Goal: Book appointment/travel/reservation

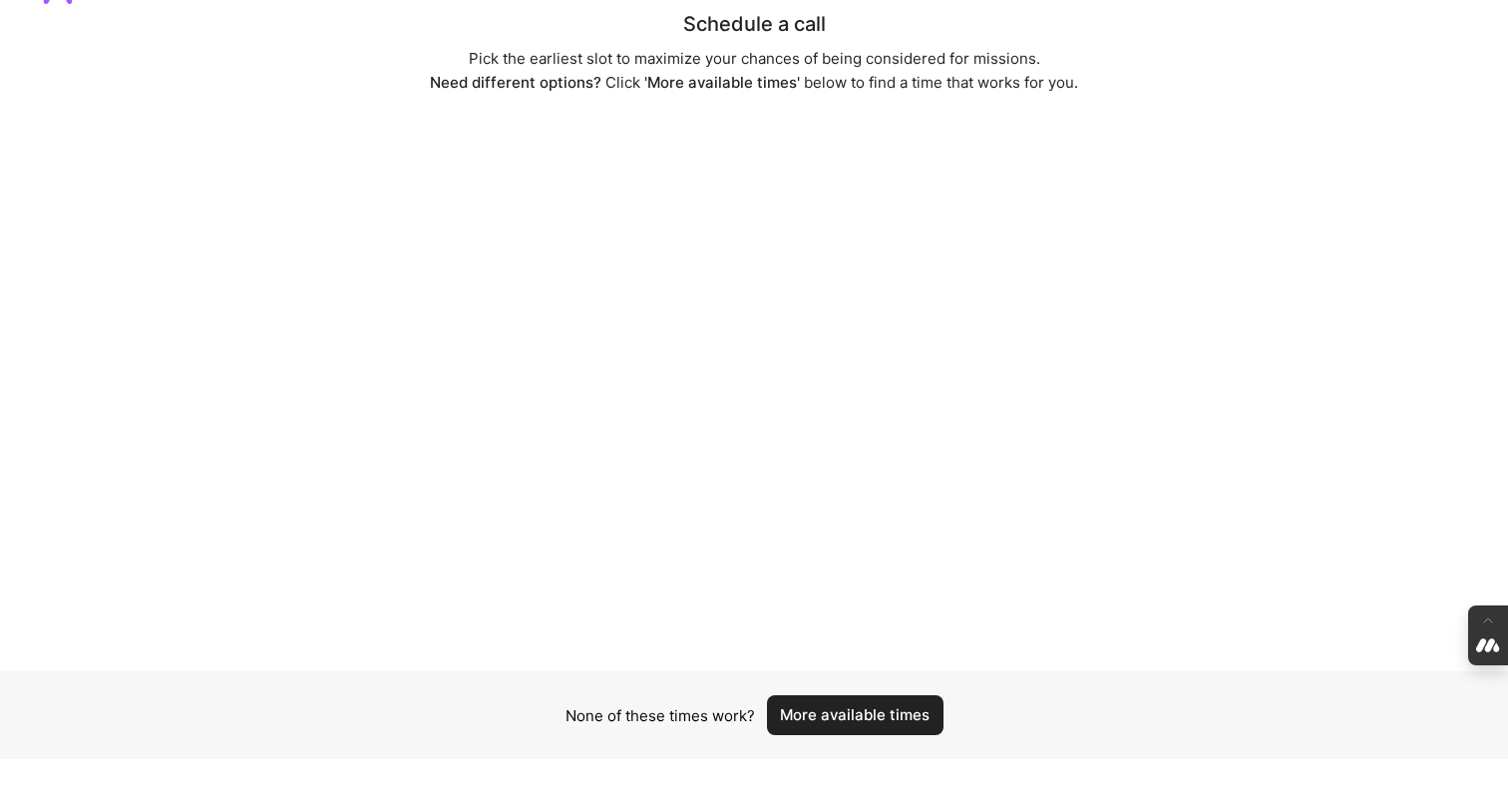
scroll to position [70, 0]
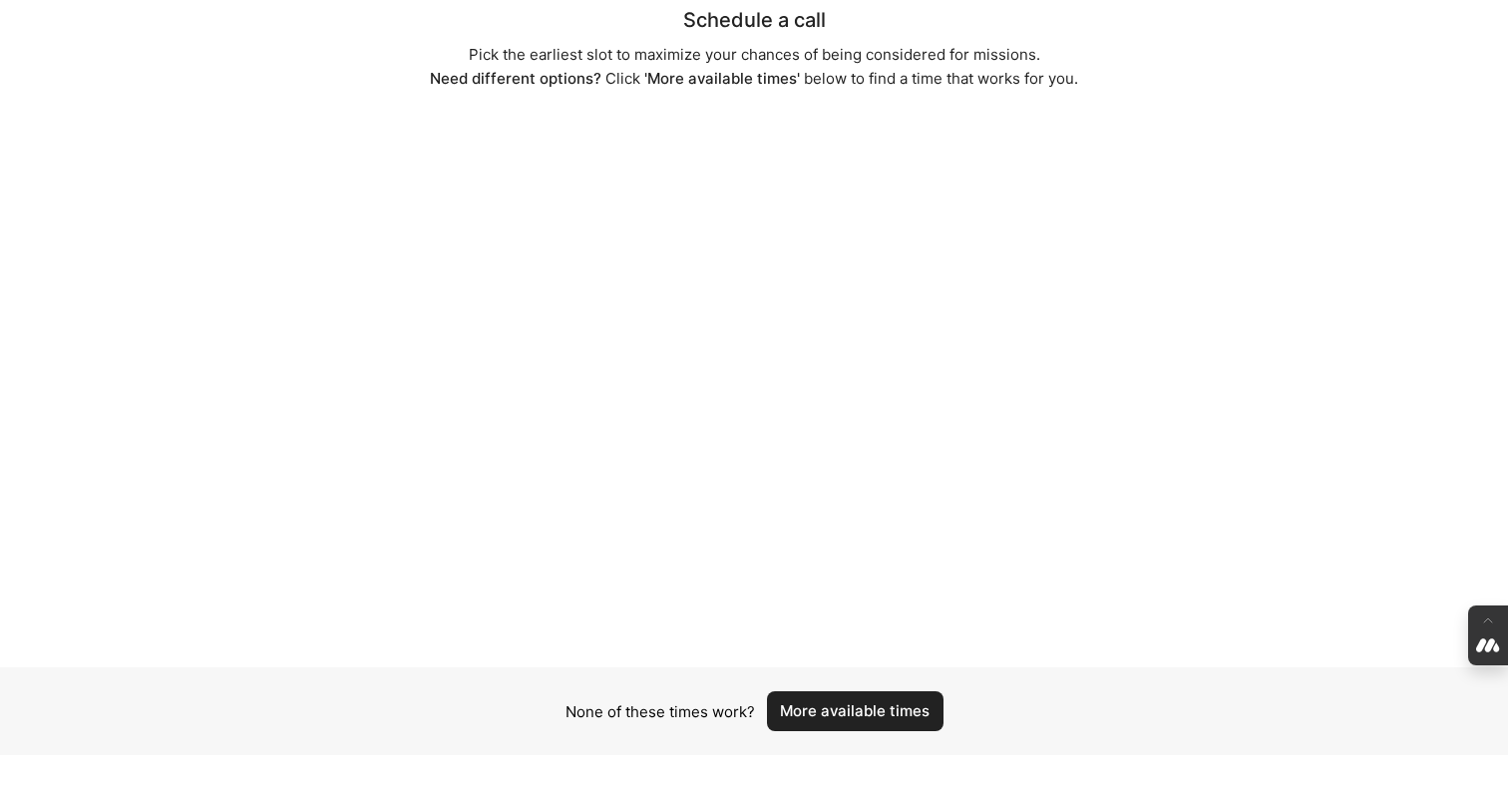
click at [831, 705] on button "More available times" at bounding box center [855, 711] width 177 height 40
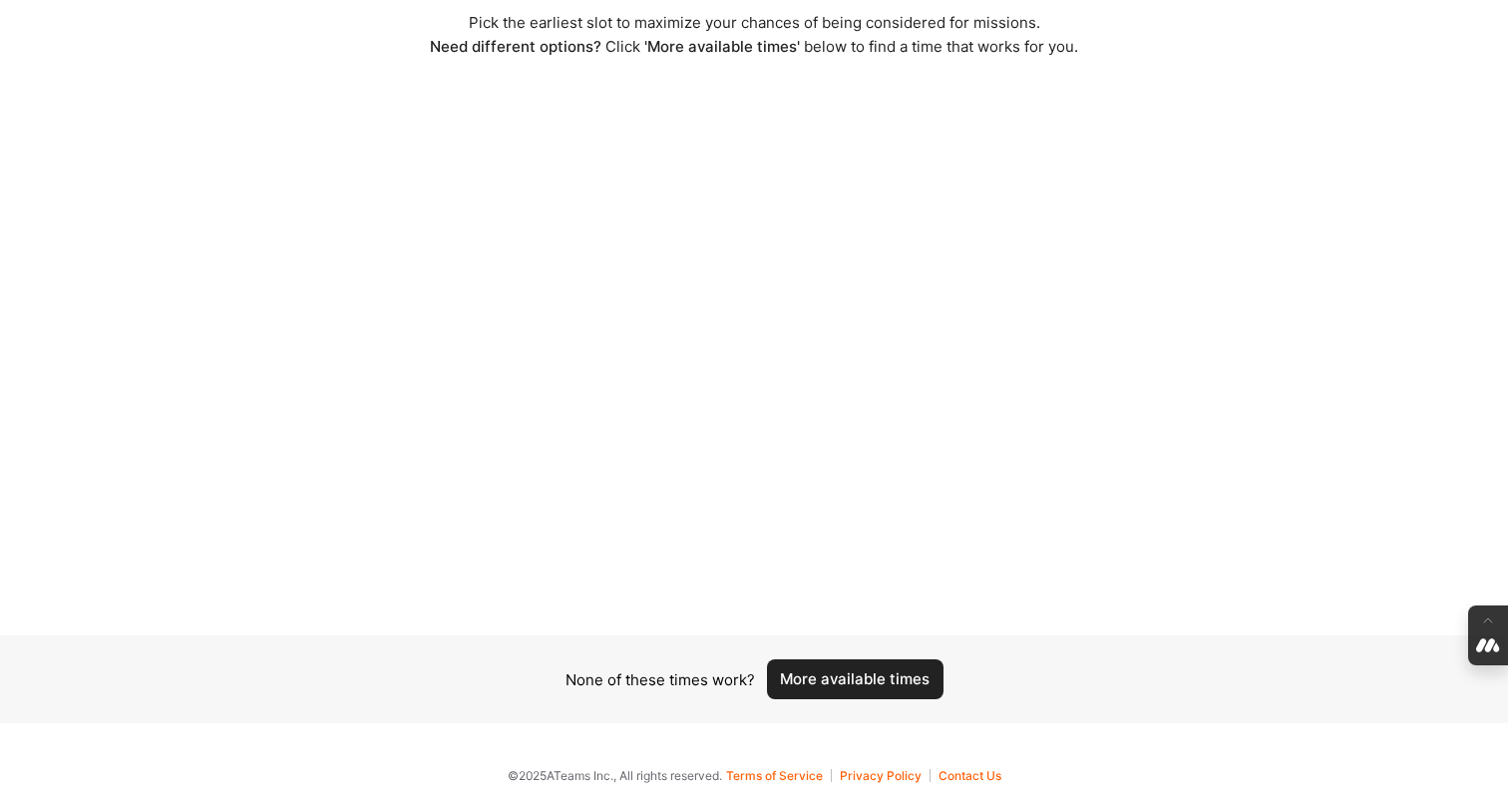
scroll to position [104, 0]
click at [841, 673] on button "More available times" at bounding box center [855, 677] width 177 height 40
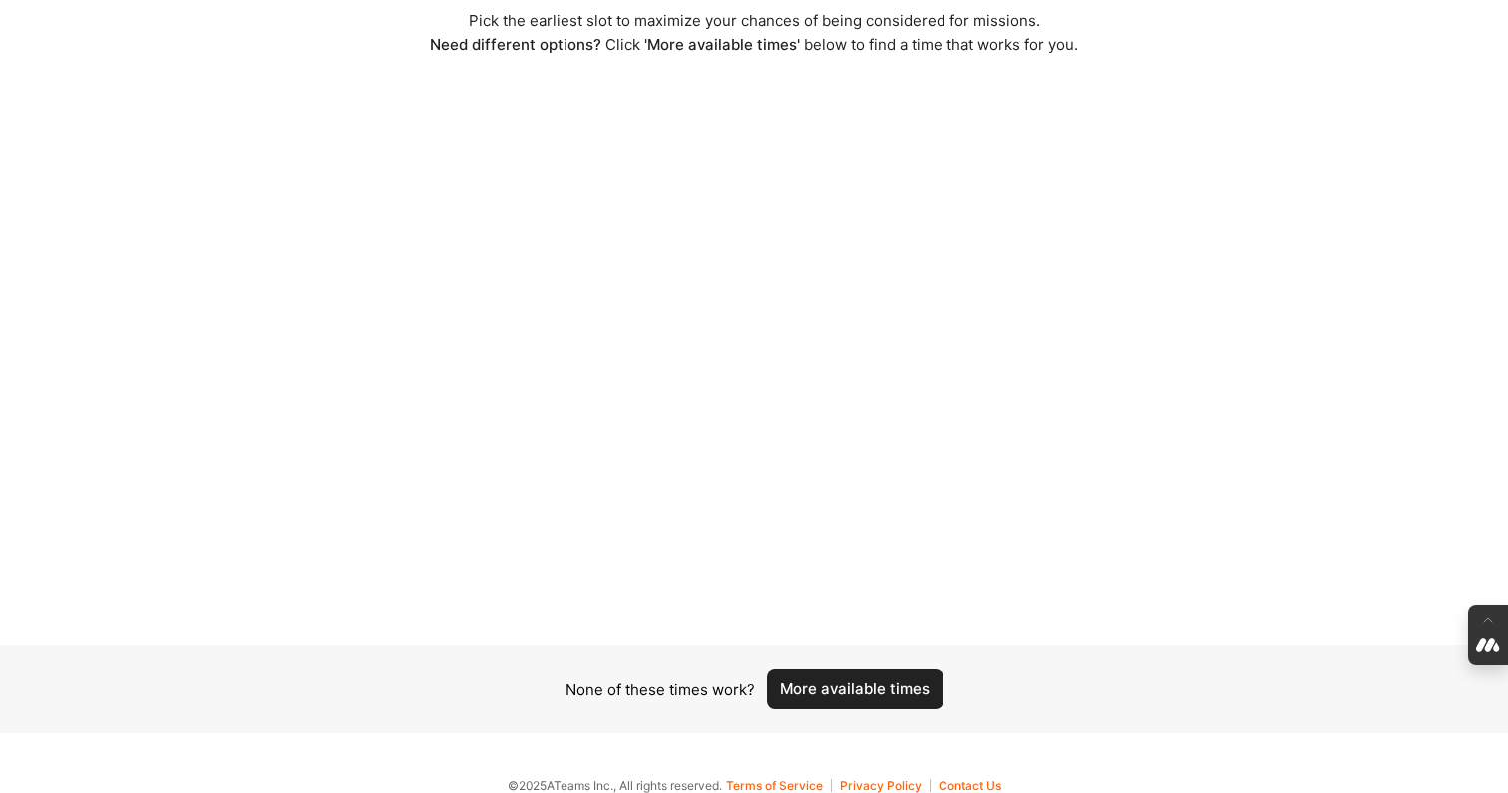
click at [853, 688] on button "More available times" at bounding box center [855, 689] width 177 height 40
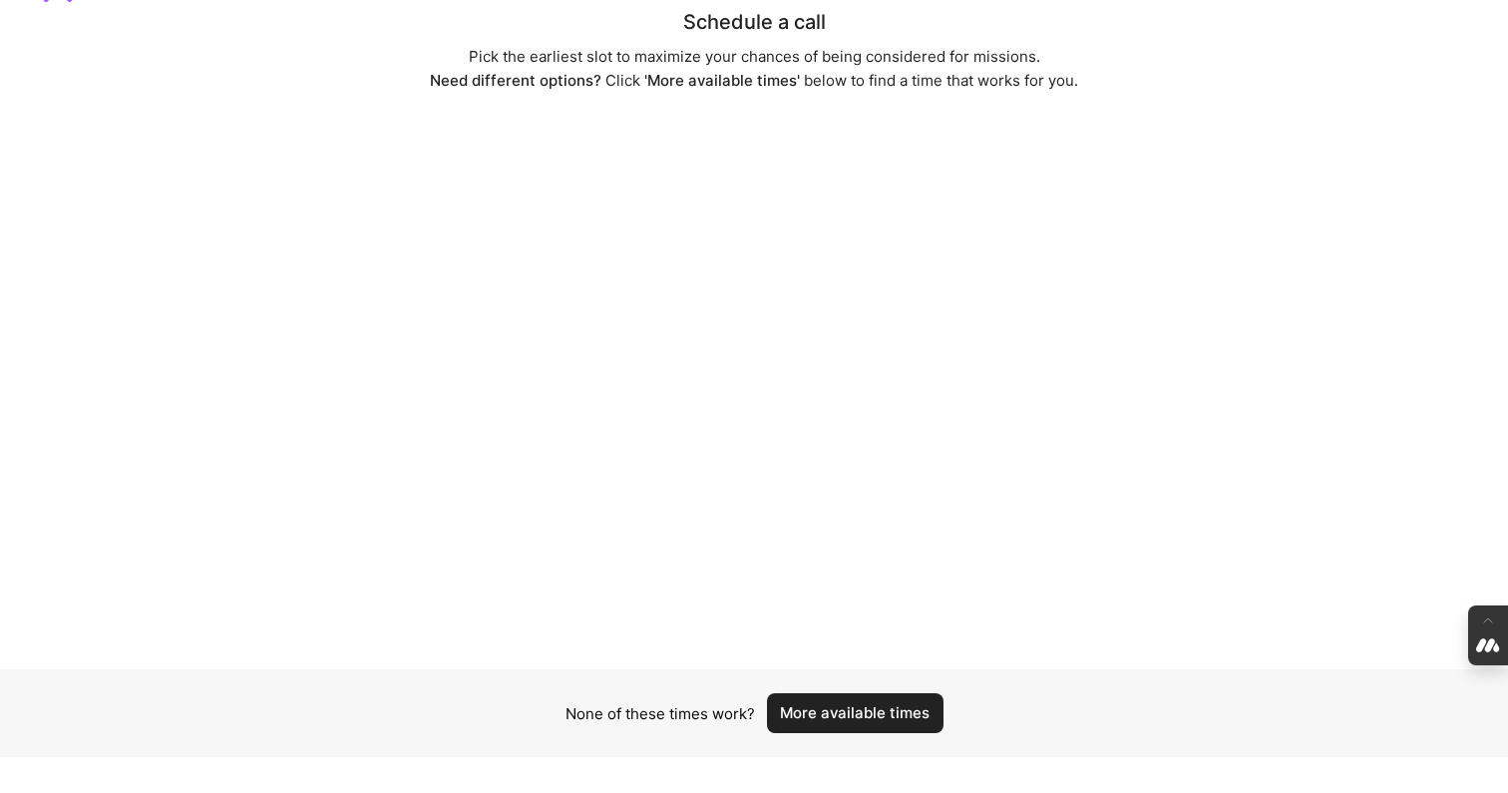
scroll to position [83, 0]
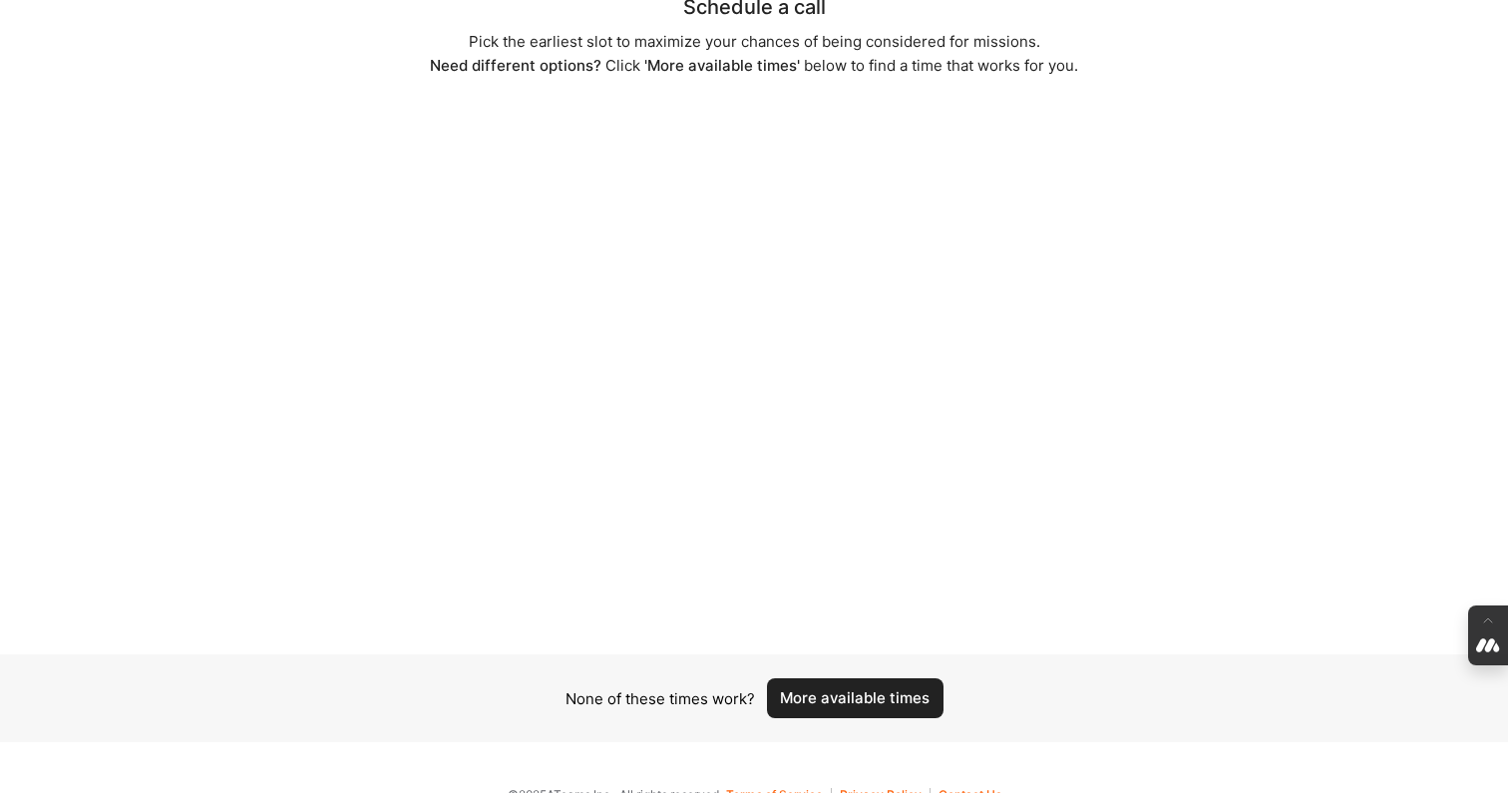
click at [845, 697] on button "More available times" at bounding box center [855, 698] width 177 height 40
